Goal: Connect with others: Connect with others

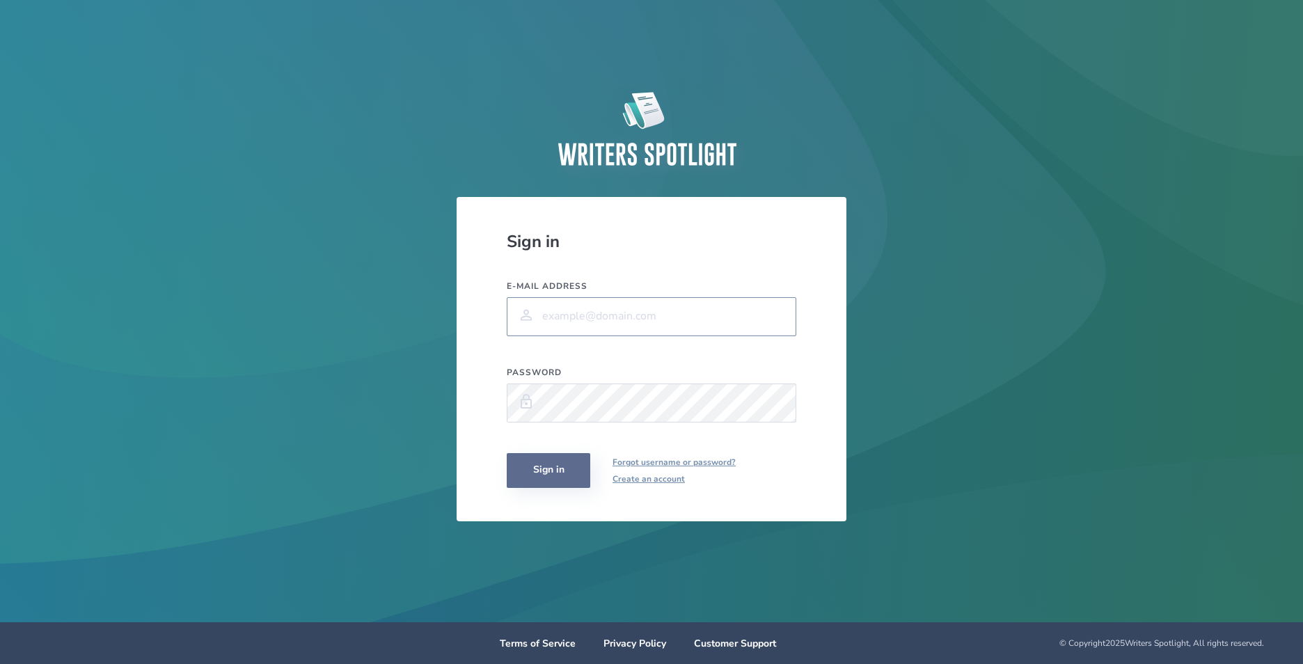
type input "[EMAIL_ADDRESS][DOMAIN_NAME]"
click at [551, 468] on button "Sign in" at bounding box center [549, 470] width 84 height 35
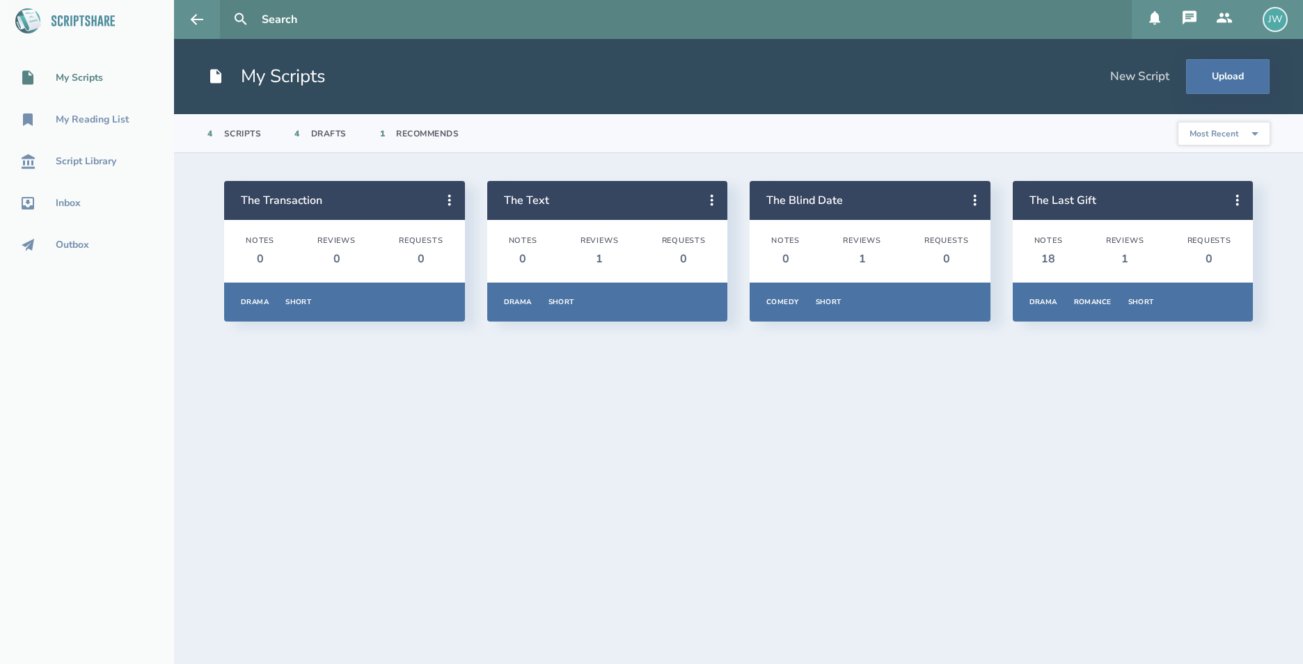
click at [1188, 15] on icon at bounding box center [1189, 17] width 14 height 14
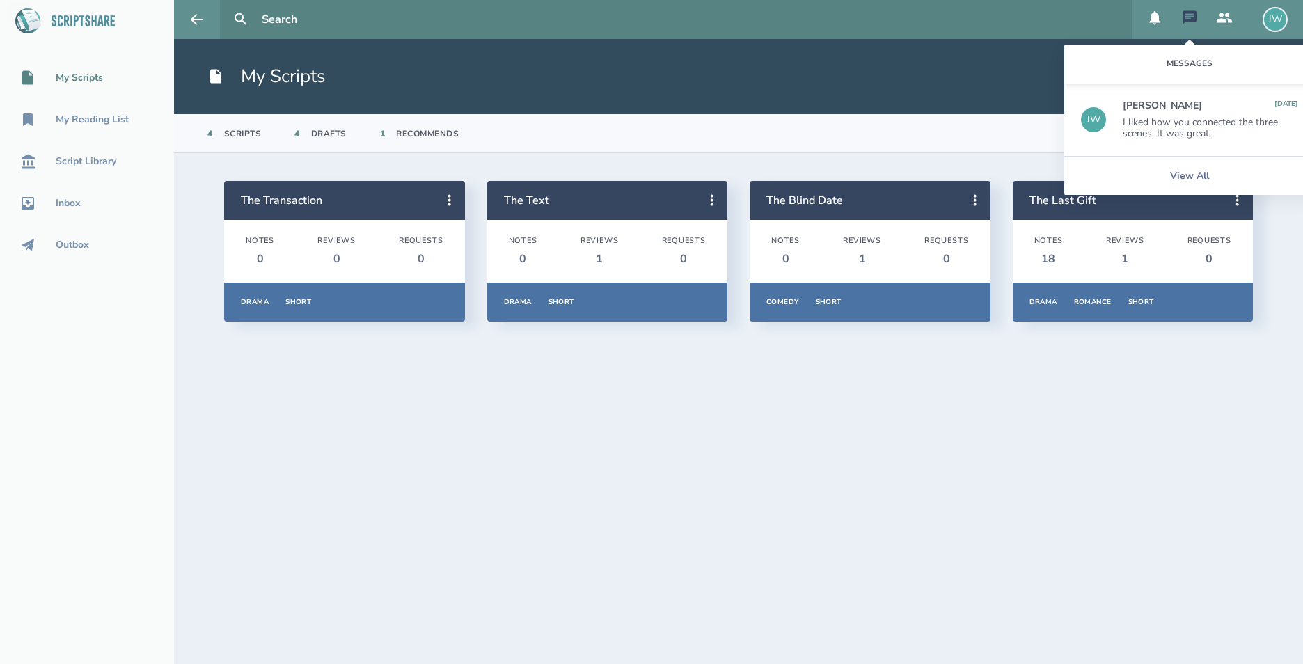
click at [1175, 120] on div "I liked how you connected the three scenes. It was great." at bounding box center [1209, 128] width 175 height 22
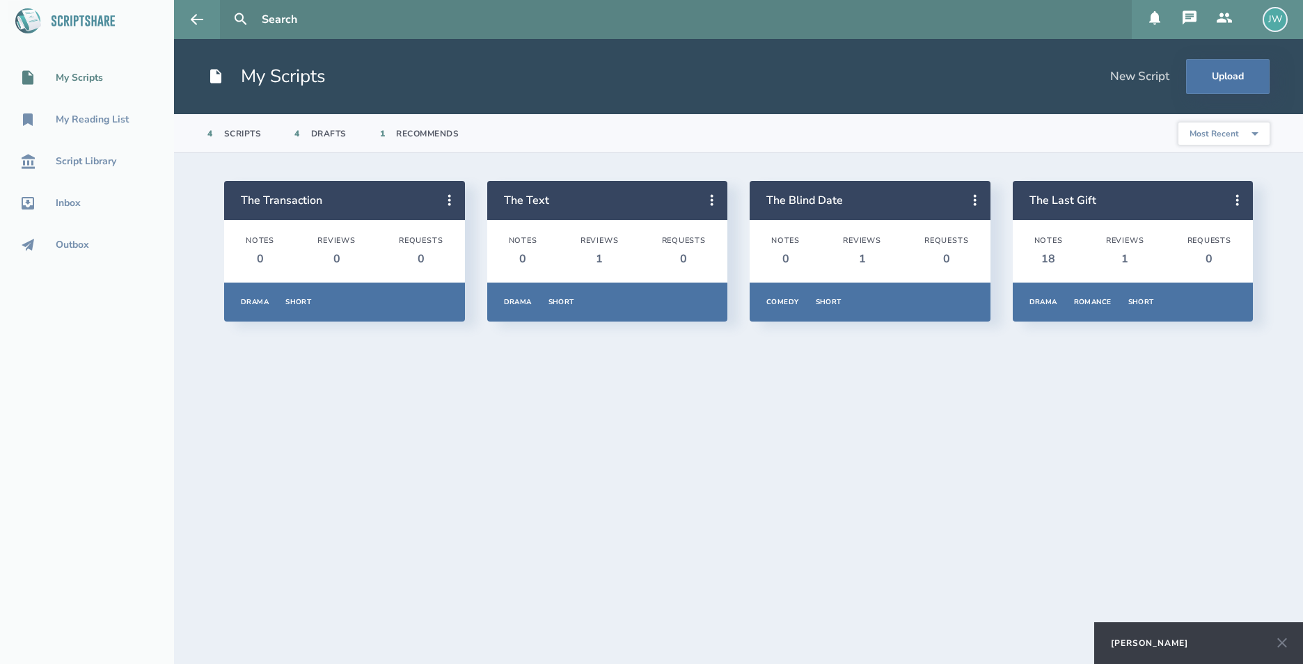
click at [1283, 641] on icon at bounding box center [1282, 643] width 10 height 10
click at [1232, 19] on button at bounding box center [1224, 19] width 35 height 39
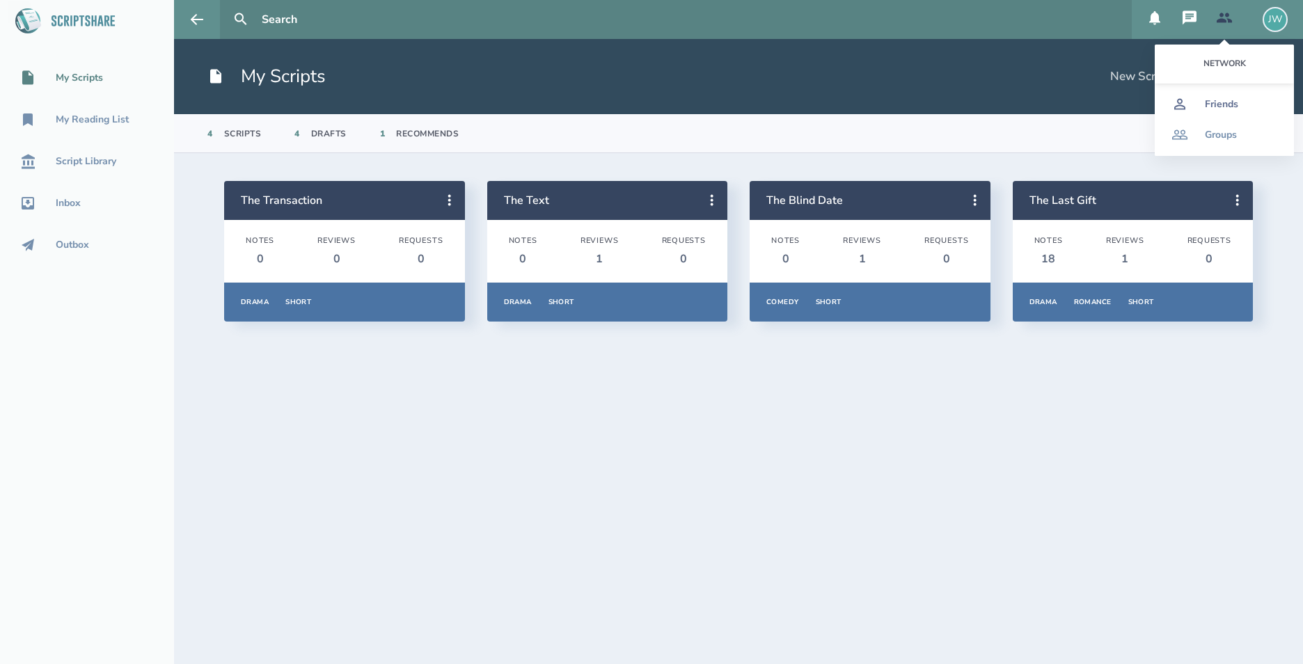
click at [1230, 106] on div "Friends" at bounding box center [1221, 104] width 33 height 11
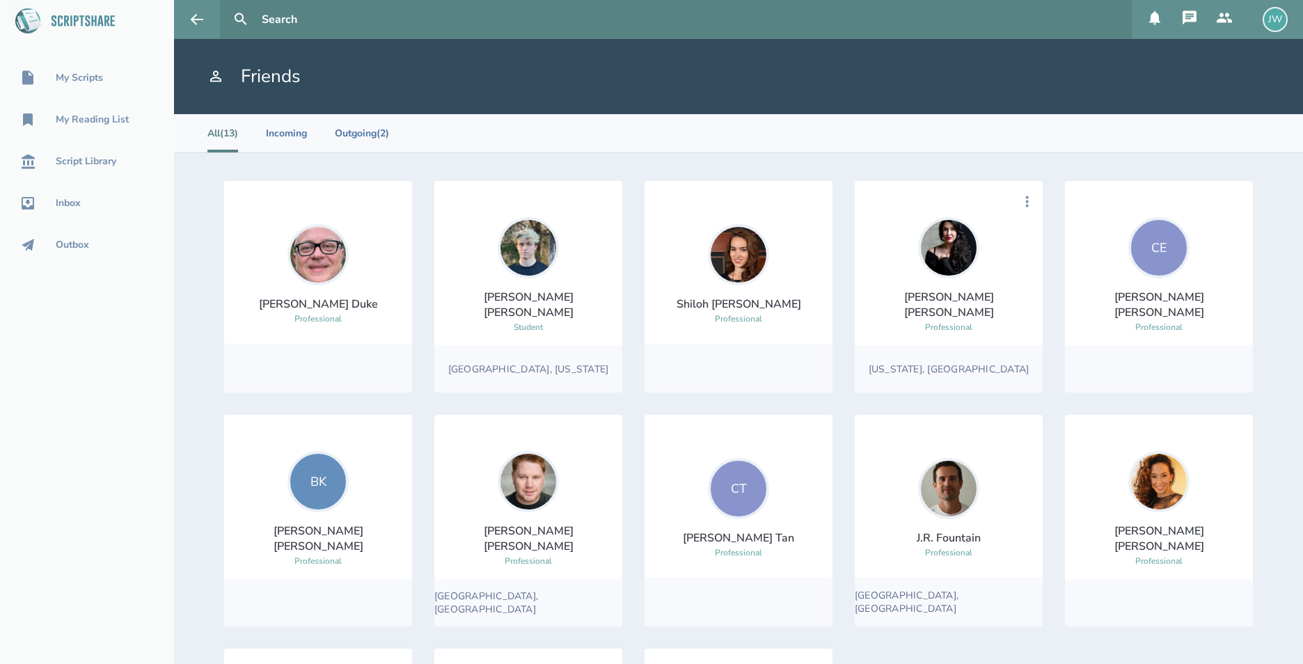
click at [951, 249] on img at bounding box center [948, 247] width 61 height 61
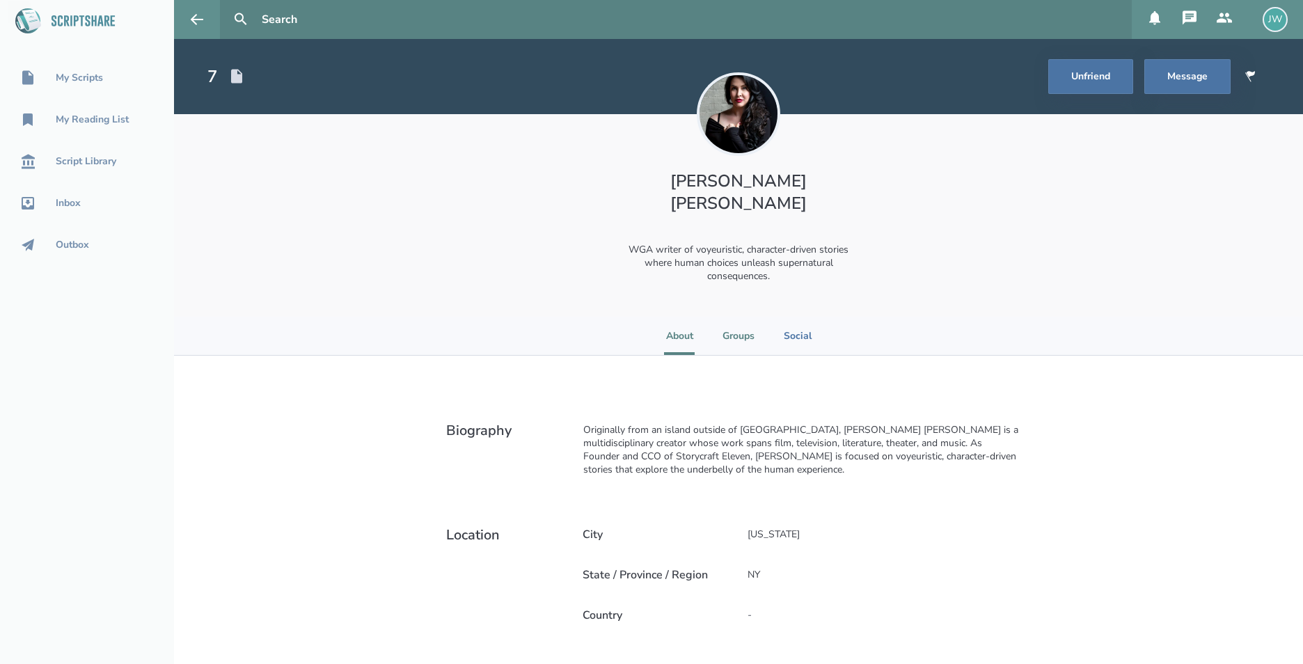
click at [744, 317] on li "Groups" at bounding box center [738, 336] width 32 height 38
